Goal: Use online tool/utility

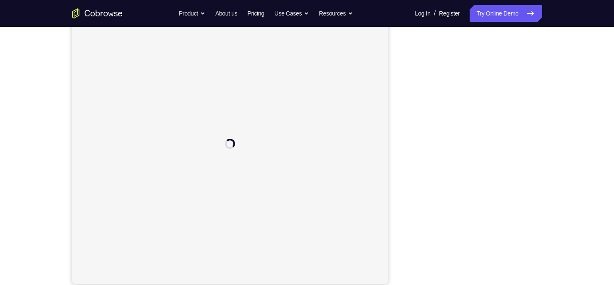
scroll to position [106, 0]
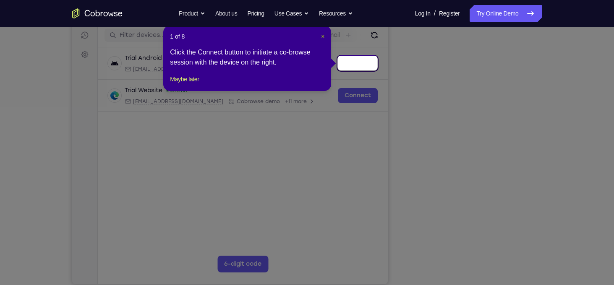
click at [324, 37] on span "×" at bounding box center [322, 36] width 3 height 7
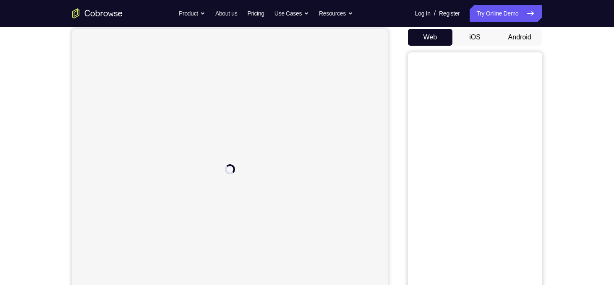
scroll to position [79, 0]
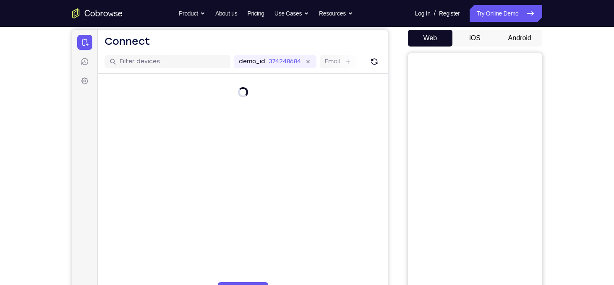
click at [529, 43] on button "Android" at bounding box center [519, 38] width 45 height 17
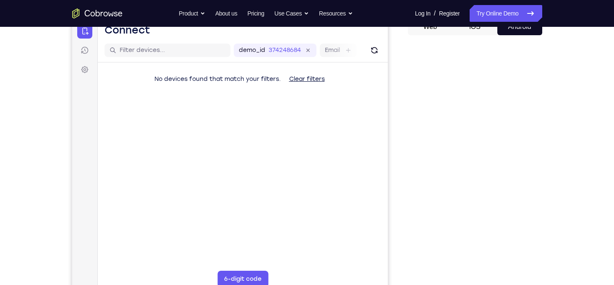
scroll to position [90, 0]
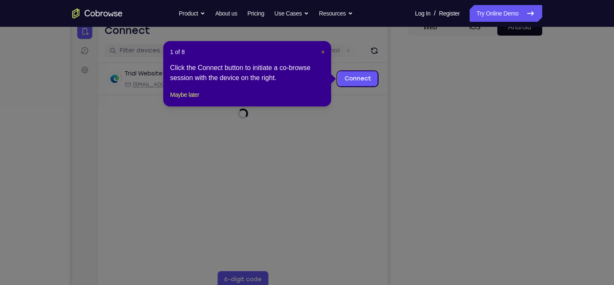
click at [324, 52] on span "×" at bounding box center [322, 52] width 3 height 7
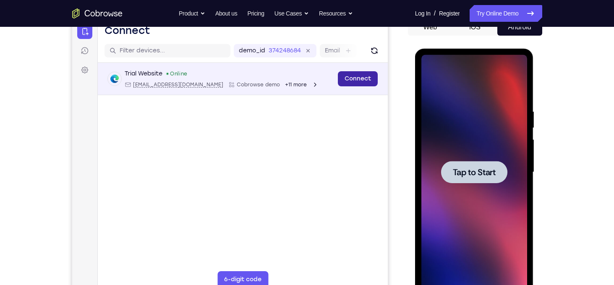
scroll to position [0, 0]
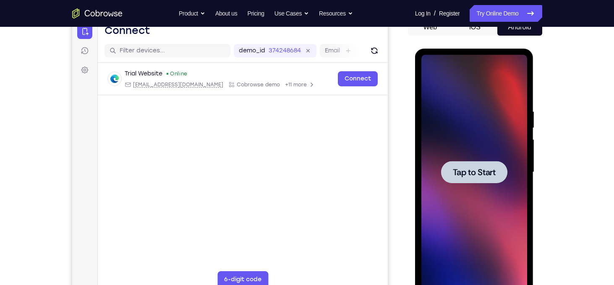
click at [492, 168] on span "Tap to Start" at bounding box center [474, 172] width 43 height 8
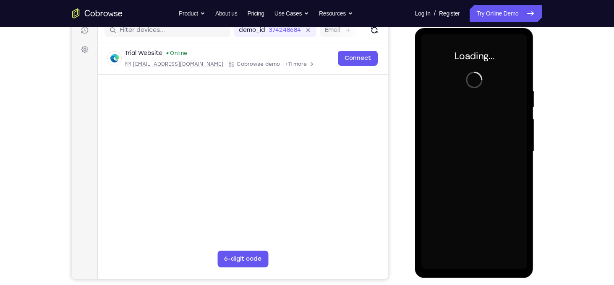
scroll to position [111, 0]
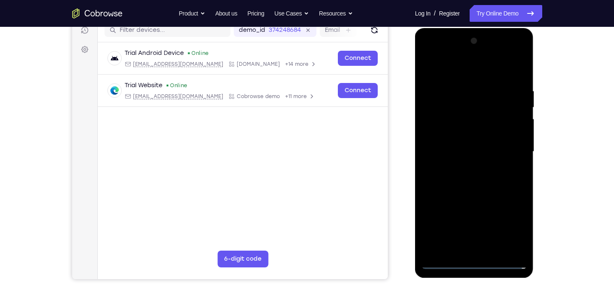
click at [481, 265] on div at bounding box center [474, 151] width 106 height 235
click at [514, 224] on div at bounding box center [474, 151] width 106 height 235
click at [472, 73] on div at bounding box center [474, 151] width 106 height 235
click at [512, 147] on div at bounding box center [474, 151] width 106 height 235
click at [467, 167] on div at bounding box center [474, 151] width 106 height 235
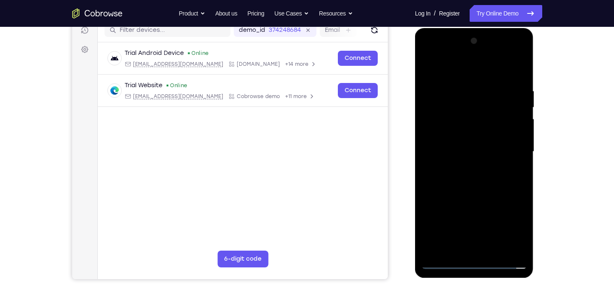
click at [464, 143] on div at bounding box center [474, 151] width 106 height 235
click at [464, 136] on div at bounding box center [474, 151] width 106 height 235
click at [470, 151] on div at bounding box center [474, 151] width 106 height 235
click at [495, 186] on div at bounding box center [474, 151] width 106 height 235
drag, startPoint x: 471, startPoint y: 69, endPoint x: 491, endPoint y: 39, distance: 35.7
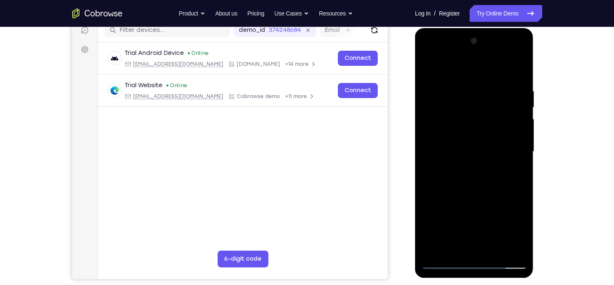
click at [491, 39] on div at bounding box center [474, 151] width 106 height 235
click at [520, 169] on div at bounding box center [474, 151] width 106 height 235
click at [519, 63] on div at bounding box center [474, 151] width 106 height 235
click at [436, 253] on div at bounding box center [474, 151] width 106 height 235
click at [514, 252] on div at bounding box center [474, 151] width 106 height 235
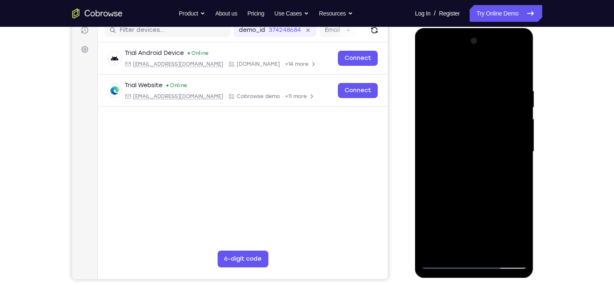
click at [431, 248] on div at bounding box center [474, 151] width 106 height 235
drag, startPoint x: 455, startPoint y: 181, endPoint x: 461, endPoint y: 133, distance: 49.0
click at [461, 133] on div at bounding box center [474, 151] width 106 height 235
click at [522, 156] on div at bounding box center [474, 151] width 106 height 235
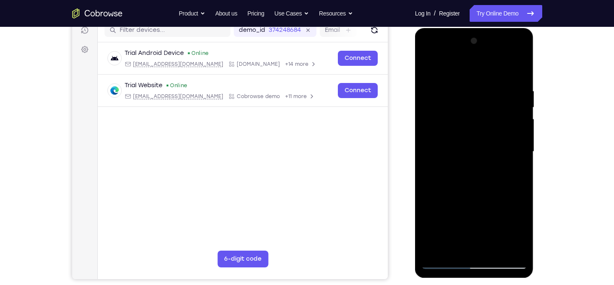
click at [521, 156] on div at bounding box center [474, 151] width 106 height 235
click at [518, 253] on div at bounding box center [474, 151] width 106 height 235
drag, startPoint x: 472, startPoint y: 131, endPoint x: 476, endPoint y: 193, distance: 62.2
click at [476, 193] on div at bounding box center [474, 151] width 106 height 235
drag, startPoint x: 450, startPoint y: 139, endPoint x: 450, endPoint y: 178, distance: 38.6
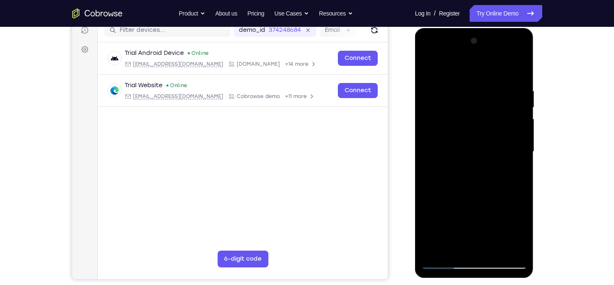
click at [450, 178] on div at bounding box center [474, 151] width 106 height 235
drag, startPoint x: 450, startPoint y: 177, endPoint x: 460, endPoint y: 132, distance: 46.3
click at [460, 132] on div at bounding box center [474, 151] width 106 height 235
click at [442, 198] on div at bounding box center [474, 151] width 106 height 235
click at [522, 80] on div at bounding box center [474, 151] width 106 height 235
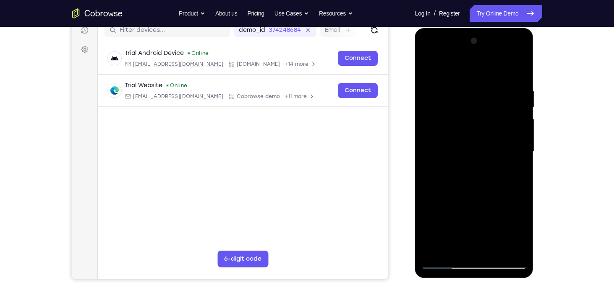
drag, startPoint x: 496, startPoint y: 106, endPoint x: 496, endPoint y: 170, distance: 64.6
click at [496, 170] on div at bounding box center [474, 151] width 106 height 235
click at [521, 127] on div at bounding box center [474, 151] width 106 height 235
click at [427, 124] on div at bounding box center [474, 151] width 106 height 235
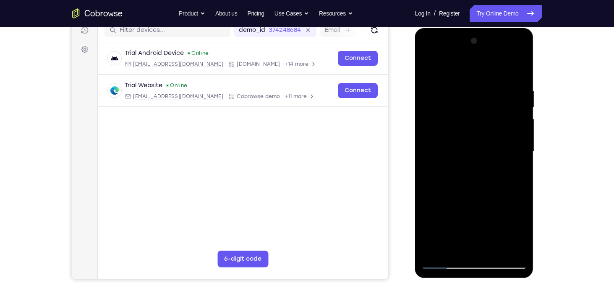
click at [427, 124] on div at bounding box center [474, 151] width 106 height 235
click at [438, 251] on div at bounding box center [474, 151] width 106 height 235
click at [474, 53] on div at bounding box center [474, 151] width 106 height 235
click at [457, 68] on div at bounding box center [474, 151] width 106 height 235
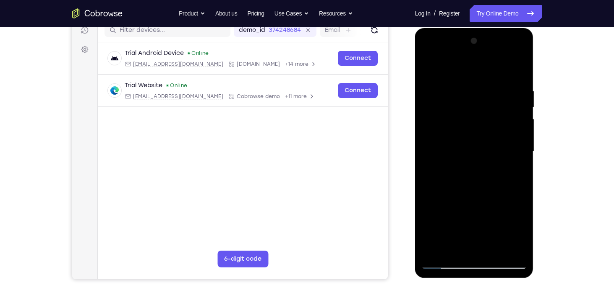
click at [459, 91] on div at bounding box center [474, 151] width 106 height 235
click at [518, 120] on div at bounding box center [474, 151] width 106 height 235
click at [517, 72] on div at bounding box center [474, 151] width 106 height 235
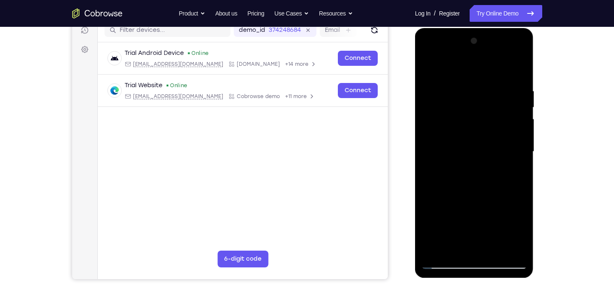
drag, startPoint x: 484, startPoint y: 175, endPoint x: 495, endPoint y: 123, distance: 53.7
click at [495, 123] on div at bounding box center [474, 151] width 106 height 235
drag, startPoint x: 470, startPoint y: 219, endPoint x: 492, endPoint y: 138, distance: 84.0
click at [492, 138] on div at bounding box center [474, 151] width 106 height 235
drag, startPoint x: 476, startPoint y: 216, endPoint x: 501, endPoint y: 134, distance: 85.6
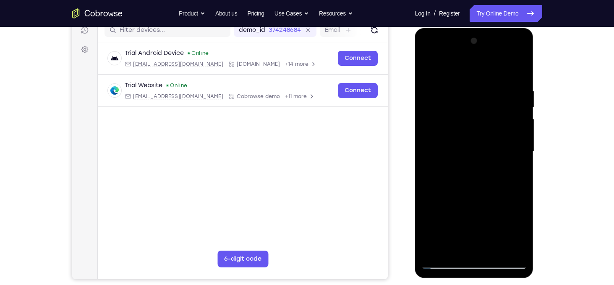
click at [501, 134] on div at bounding box center [474, 151] width 106 height 235
drag, startPoint x: 444, startPoint y: 206, endPoint x: 521, endPoint y: 57, distance: 168.2
click at [521, 57] on div at bounding box center [474, 151] width 106 height 235
